Goal: Communication & Community: Answer question/provide support

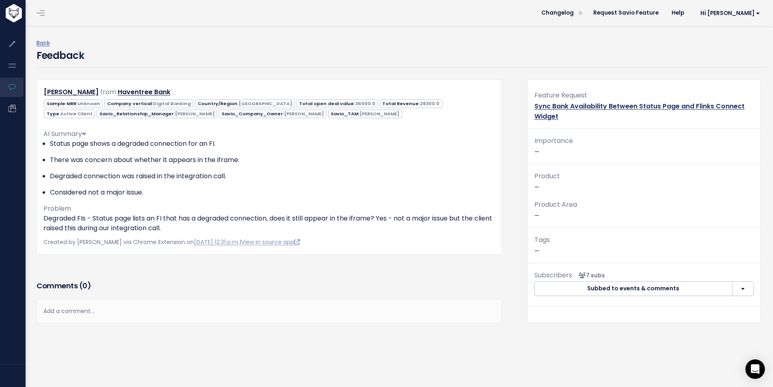
click at [612, 106] on link "Sync Bank Availability Between Status Page and Flinks Connect Widget" at bounding box center [639, 110] width 210 height 19
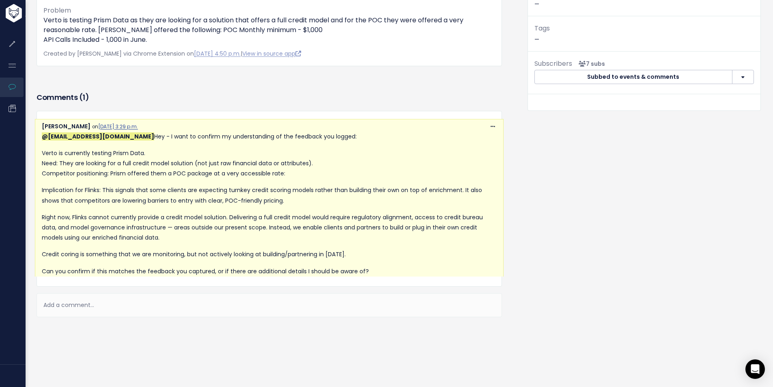
scroll to position [215, 0]
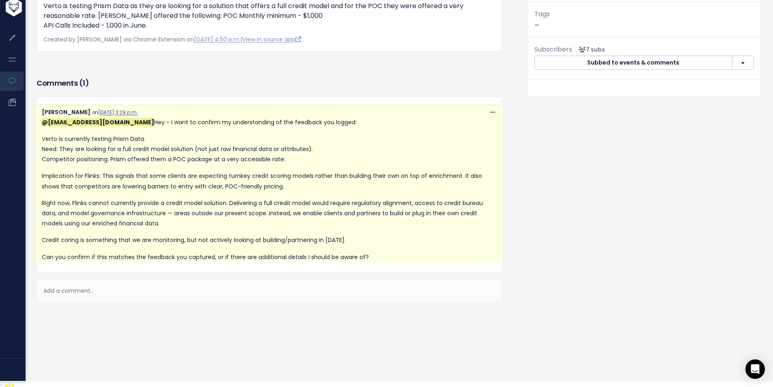
click at [99, 293] on div "Add a comment..." at bounding box center [269, 291] width 465 height 24
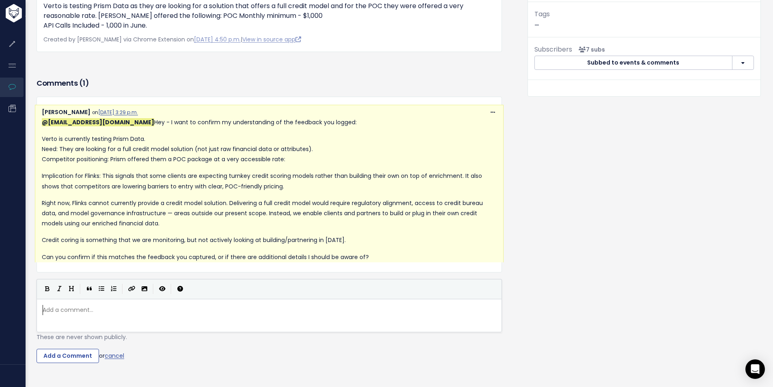
scroll to position [3, 0]
click at [78, 292] on div "| | | |" at bounding box center [269, 289] width 465 height 20
click at [75, 308] on pre "​" at bounding box center [272, 310] width 463 height 10
click at [69, 322] on body "Feature Requests Roadmaps Feedback" at bounding box center [386, 121] width 773 height 672
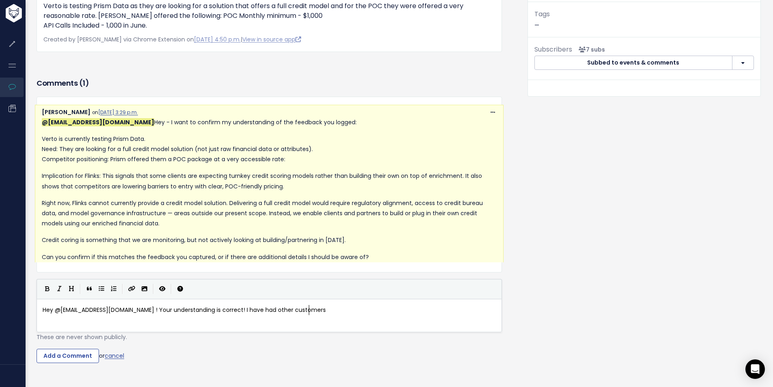
type textarea "Hey @bchamberland@flinks.com ! Your understanding is correct! I have had other …"
type textarea "ask about c"
type textarea "our credit scoring system (some older customers who knew we offered this in the…"
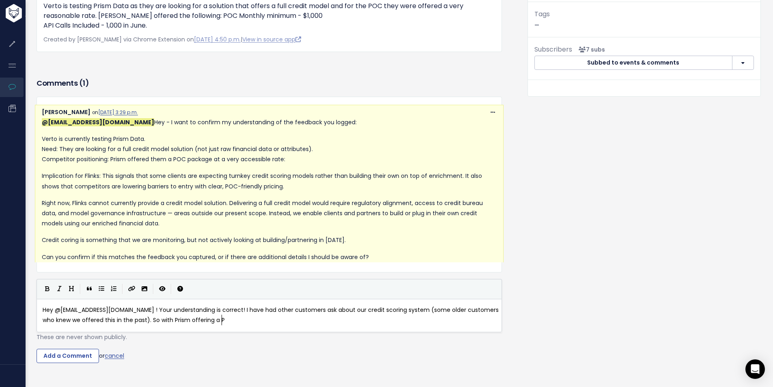
type textarea "So with Prism offering a PC"
type textarea "OC with a scoring model and"
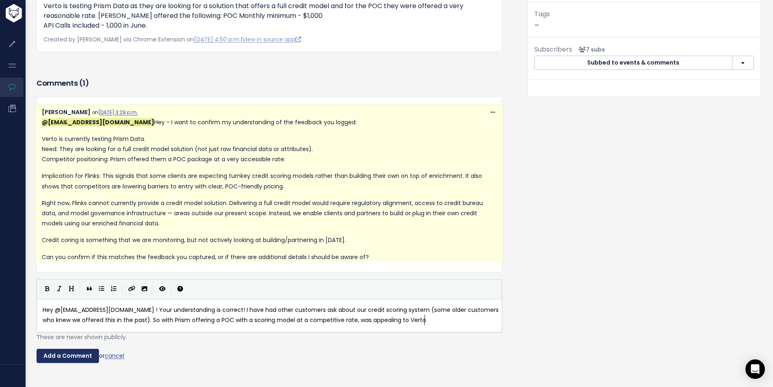
type textarea "t a competitive rate, was appealing to Verto."
click at [72, 357] on input "Add a Comment" at bounding box center [68, 356] width 62 height 15
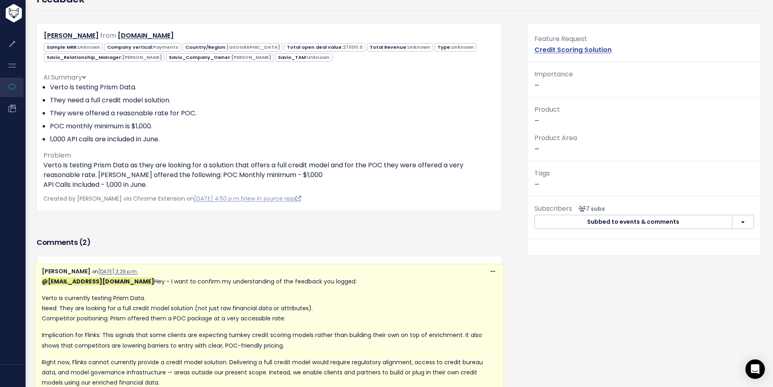
scroll to position [16, 0]
